Goal: Transaction & Acquisition: Purchase product/service

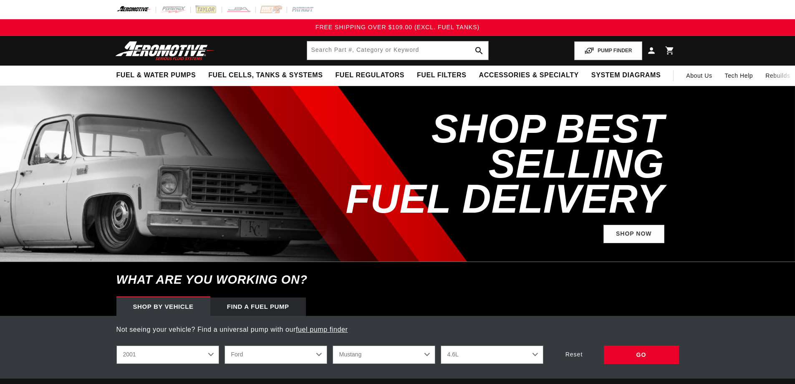
select select "2001"
select select "Ford"
select select "Mustang"
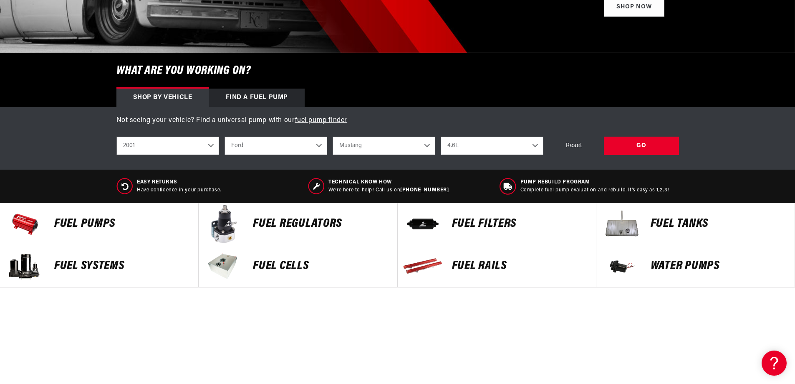
click at [197, 151] on select "2023 2022 2021 2020 2019 2018 2017 2016 2015 2014 2013 2012 2011 2010 2009 2008…" at bounding box center [167, 146] width 103 height 18
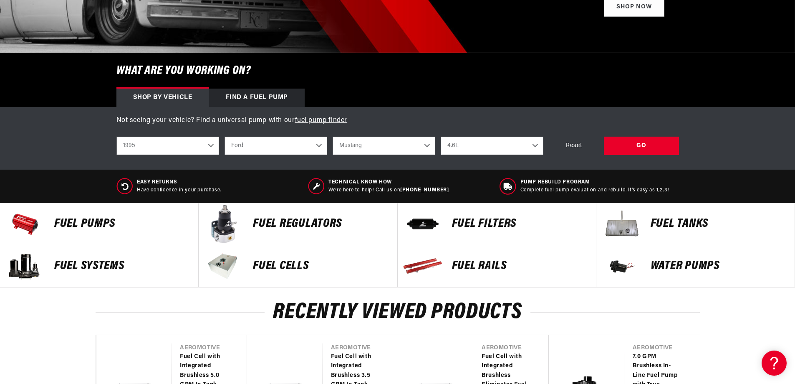
click at [116, 137] on select "2023 2022 2021 2020 2019 2018 2017 2016 2015 2014 2013 2012 2011 2010 2009 2008…" at bounding box center [167, 146] width 103 height 18
select select "1995"
select select "Engine"
click at [266, 149] on select "Acura Chevrolet Dodge Eagle Ford GMC Honda Jeep Lexus Mazda Mitsubishi Nissan P…" at bounding box center [276, 146] width 103 height 18
click at [225, 137] on select "Acura Chevrolet Dodge Eagle Ford GMC Honda Jeep Lexus Mazda Mitsubishi Nissan P…" at bounding box center [276, 146] width 103 height 18
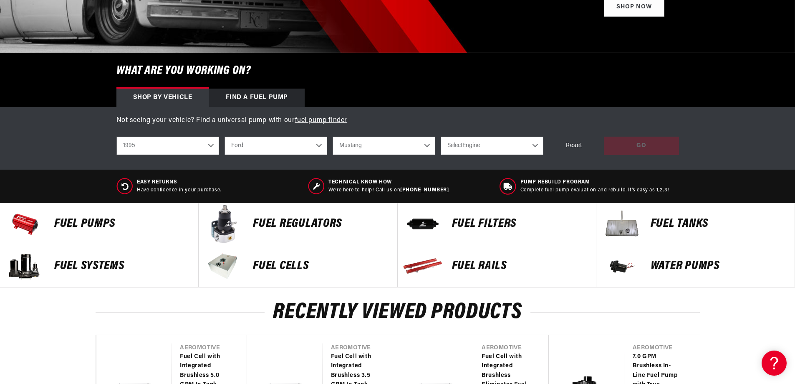
select select "Toyota"
click at [379, 147] on select "Select Model MR2 Supra T100 Tacoma" at bounding box center [384, 146] width 103 height 18
select select "Tacoma"
click at [333, 137] on select "Select Model MR2 Supra T100 Tacoma" at bounding box center [384, 146] width 103 height 18
select select "Tacoma"
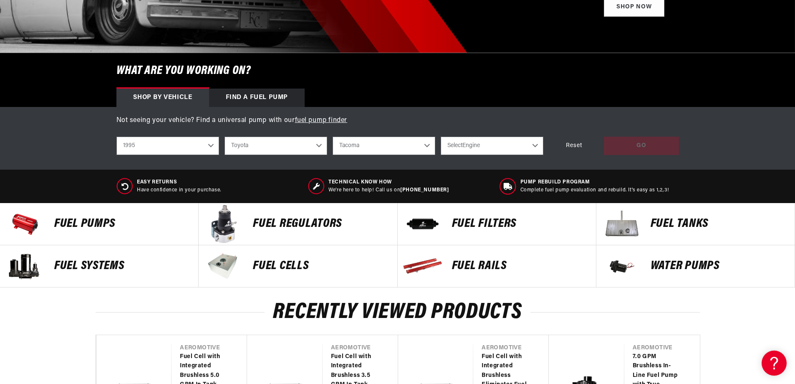
click at [479, 144] on select "Select Engine 2.4L 2.7L 3.4L" at bounding box center [492, 146] width 103 height 18
select select "3.4L"
click at [441, 137] on select "Select Engine 2.4L 2.7L 3.4L" at bounding box center [492, 146] width 103 height 18
select select "3.4L"
click at [626, 141] on div "GO" at bounding box center [641, 146] width 75 height 19
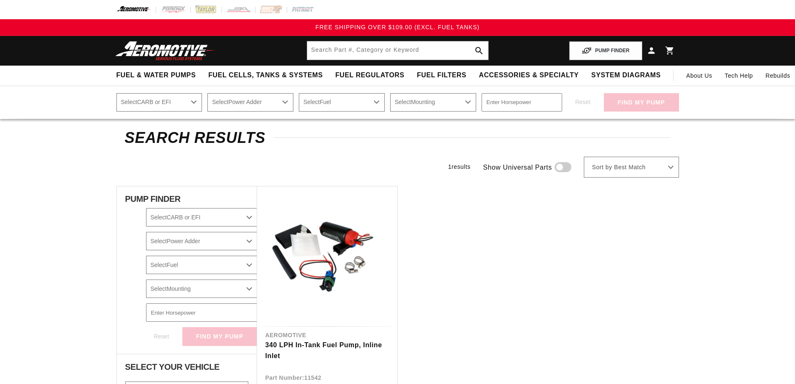
select select "1995"
select select "Toyota"
select select "Tacoma"
select select "3.4L"
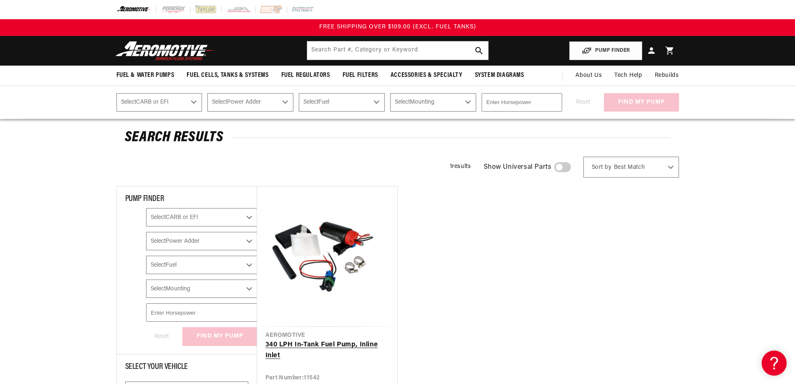
click at [370, 339] on link "340 LPH In-Tank Fuel Pump, Inline Inlet" at bounding box center [328, 349] width 124 height 21
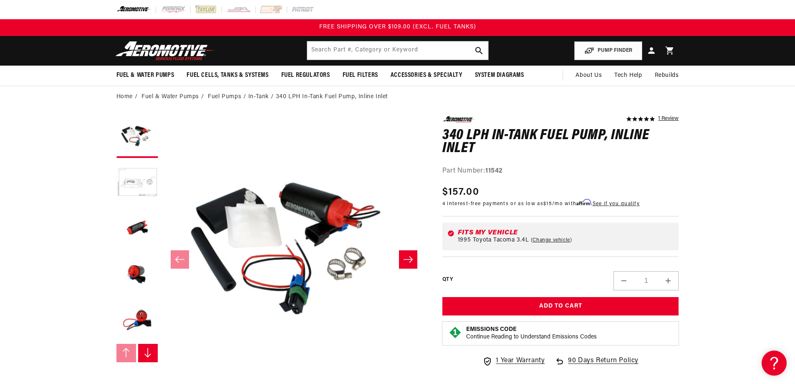
click at [546, 239] on link "Change vehicle" at bounding box center [551, 240] width 41 height 7
select select "1995"
select select "Toyota"
select select "Tacoma"
select select "3.4L"
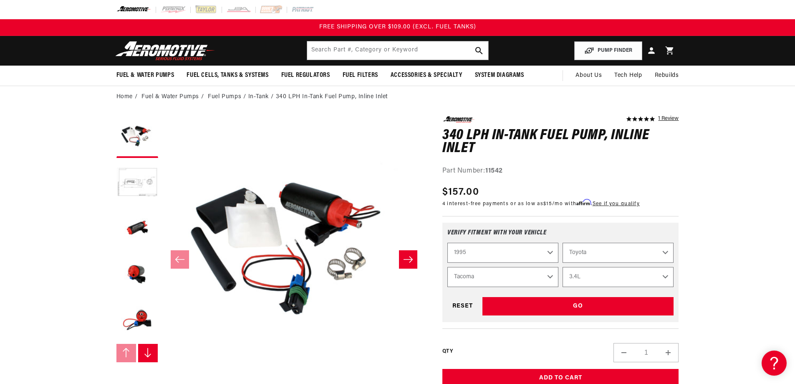
click at [540, 274] on select "MR2 Supra T100 Tacoma" at bounding box center [503, 277] width 111 height 20
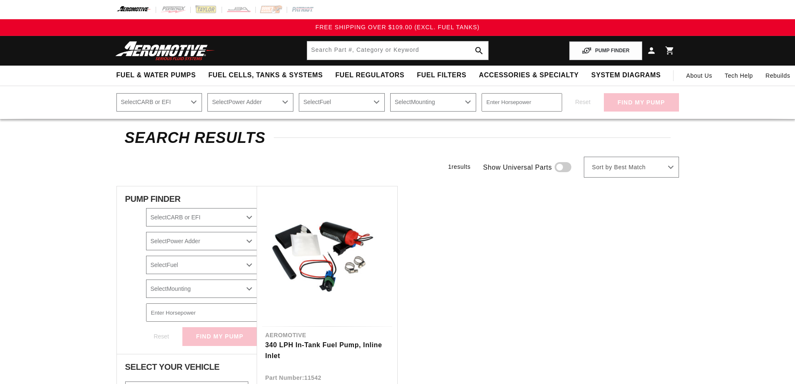
select select "1995"
select select "Toyota"
select select "Tacoma"
select select "3.4L"
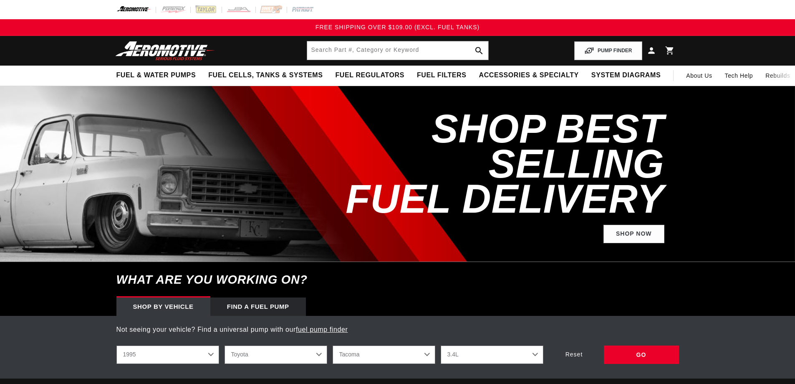
select select "1995"
select select "Toyota"
select select "Tacoma"
select select "3.4L"
